Goal: Contribute content: Add original content to the website for others to see

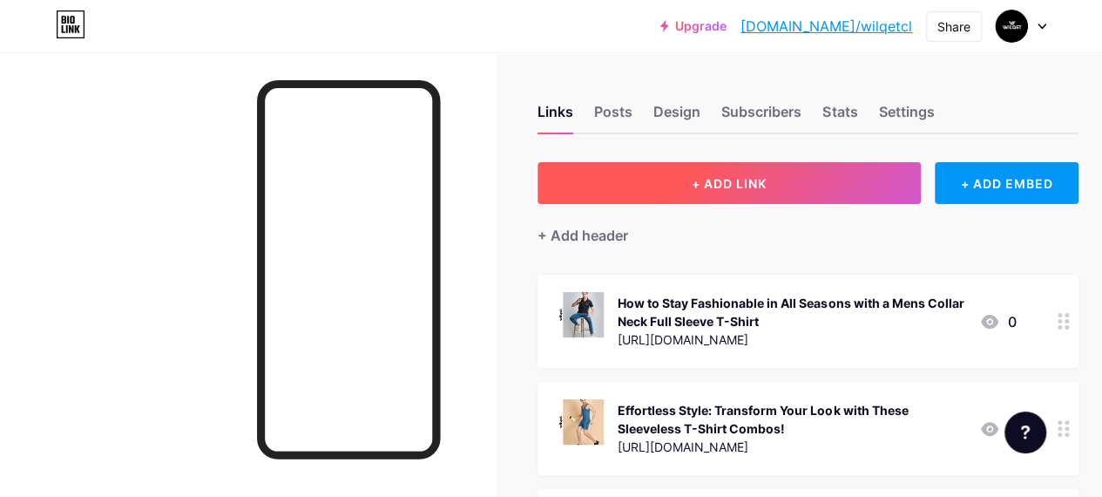
click at [661, 166] on button "+ ADD LINK" at bounding box center [729, 183] width 383 height 42
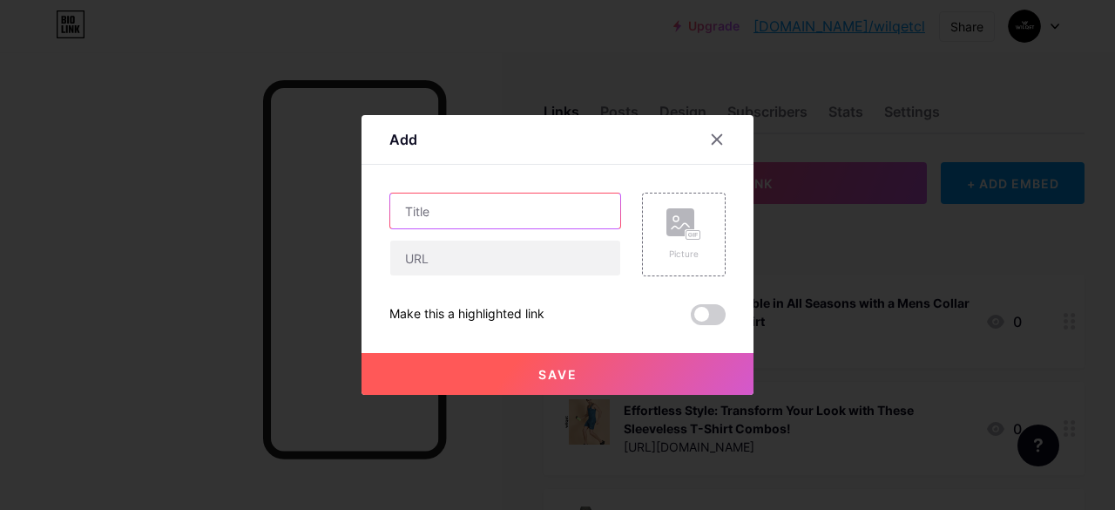
click at [436, 215] on input "text" at bounding box center [505, 210] width 230 height 35
paste input "Buy Best Gym Shorts for Men"
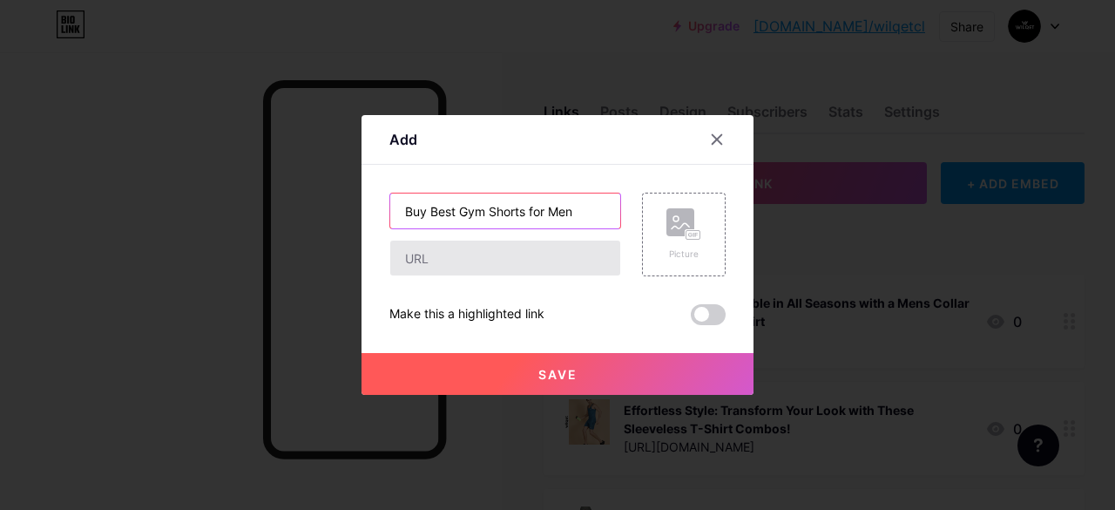
type input "Buy Best Gym Shorts for Men"
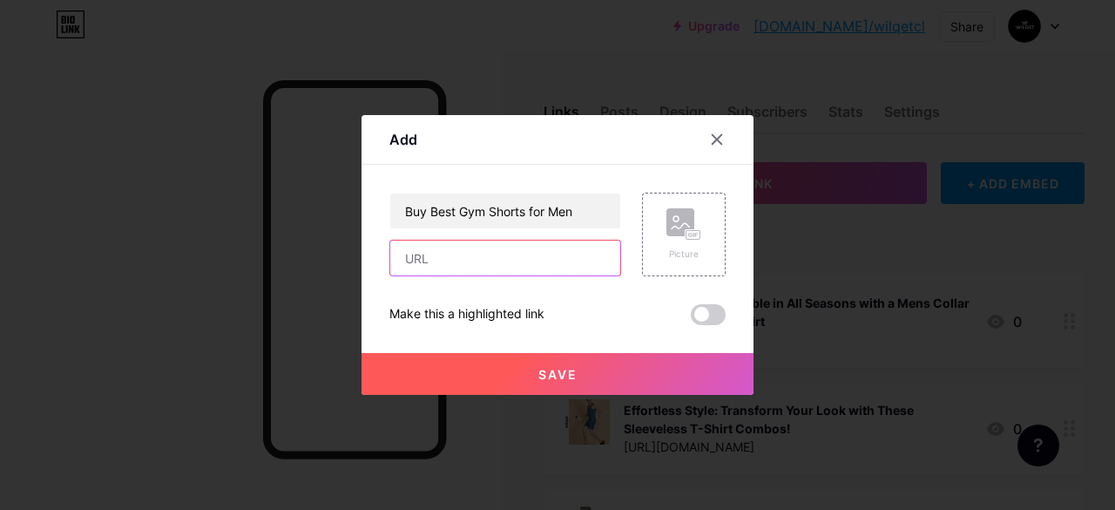
click at [474, 250] on input "text" at bounding box center [505, 258] width 230 height 35
paste input "[URL][DOMAIN_NAME]"
type input "[URL][DOMAIN_NAME]"
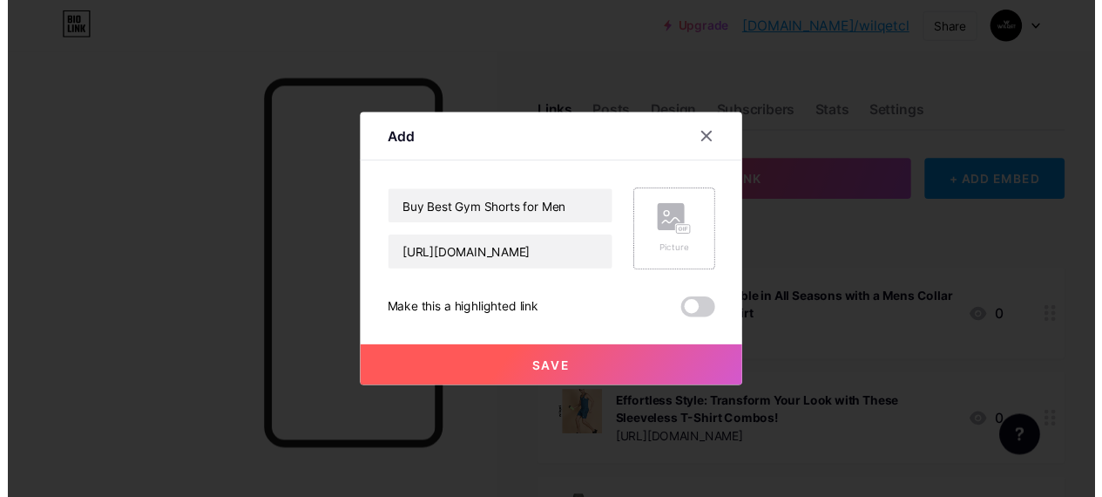
scroll to position [0, 0]
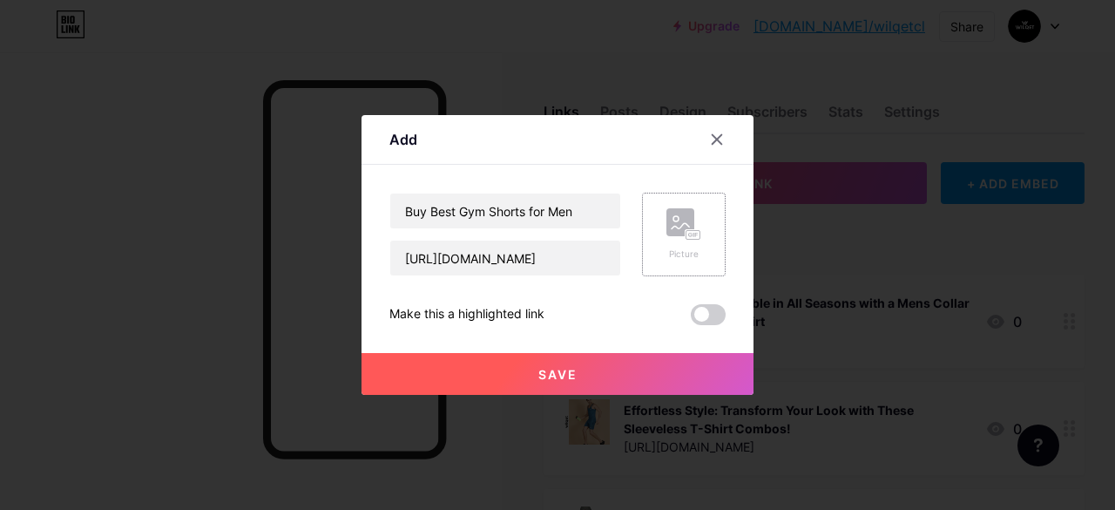
click at [674, 232] on rect at bounding box center [681, 222] width 28 height 28
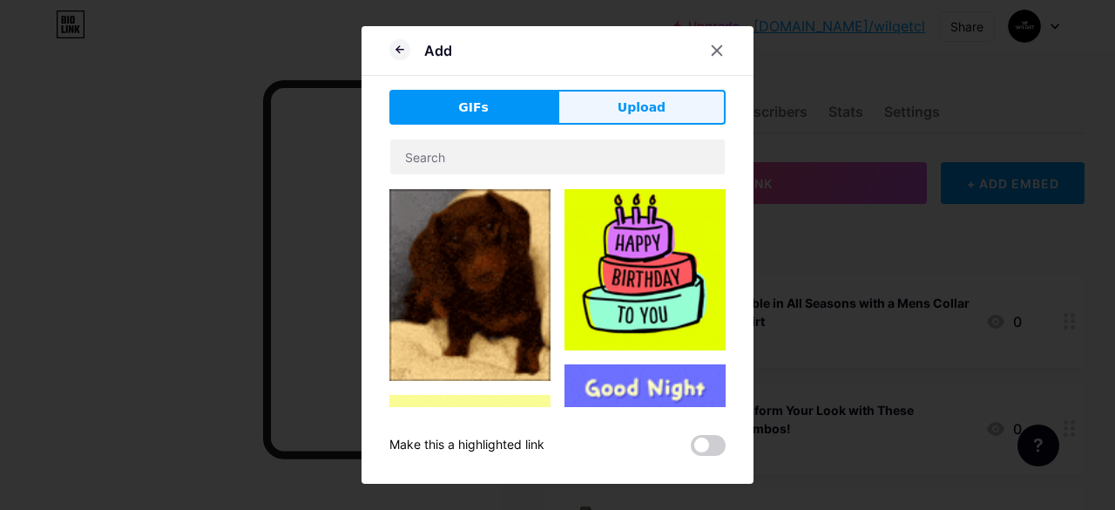
click at [627, 104] on span "Upload" at bounding box center [642, 107] width 48 height 18
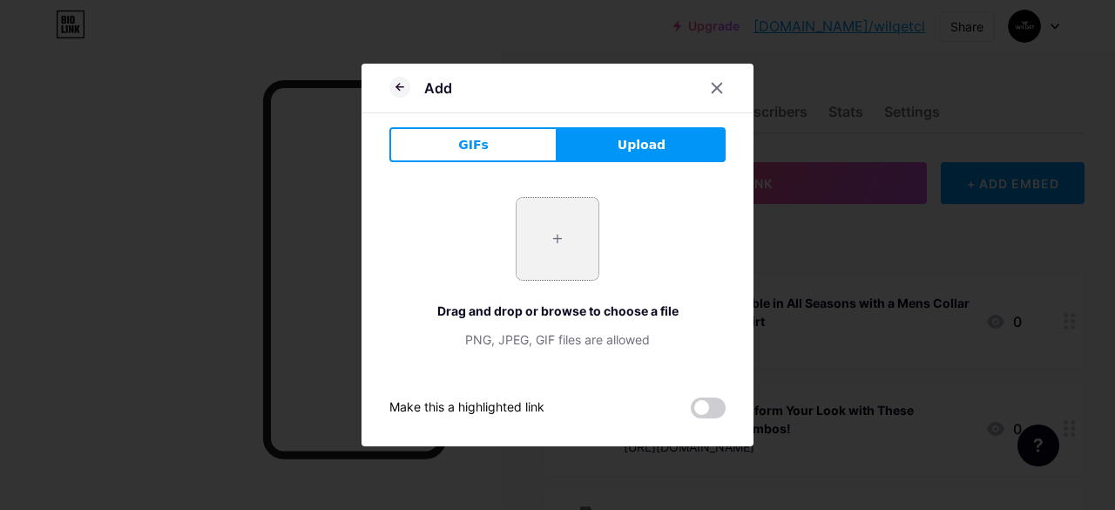
click at [534, 268] on input "file" at bounding box center [558, 239] width 82 height 82
type input "C:\fakepath\3_3d9e1a58-9c4a-4c6f-a3ad-b2f9062797c1.jpg"
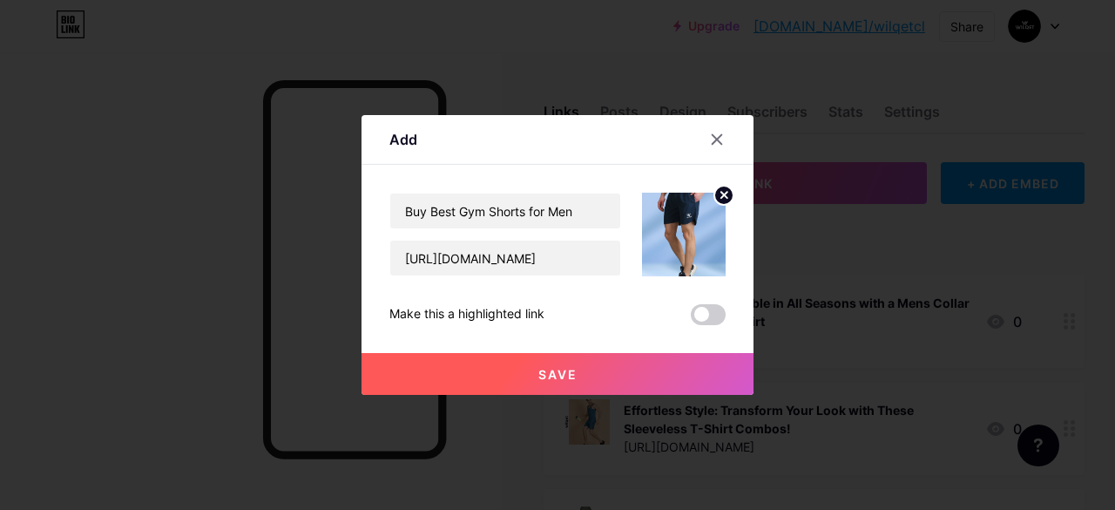
click at [592, 358] on button "Save" at bounding box center [558, 374] width 392 height 42
